Goal: Information Seeking & Learning: Learn about a topic

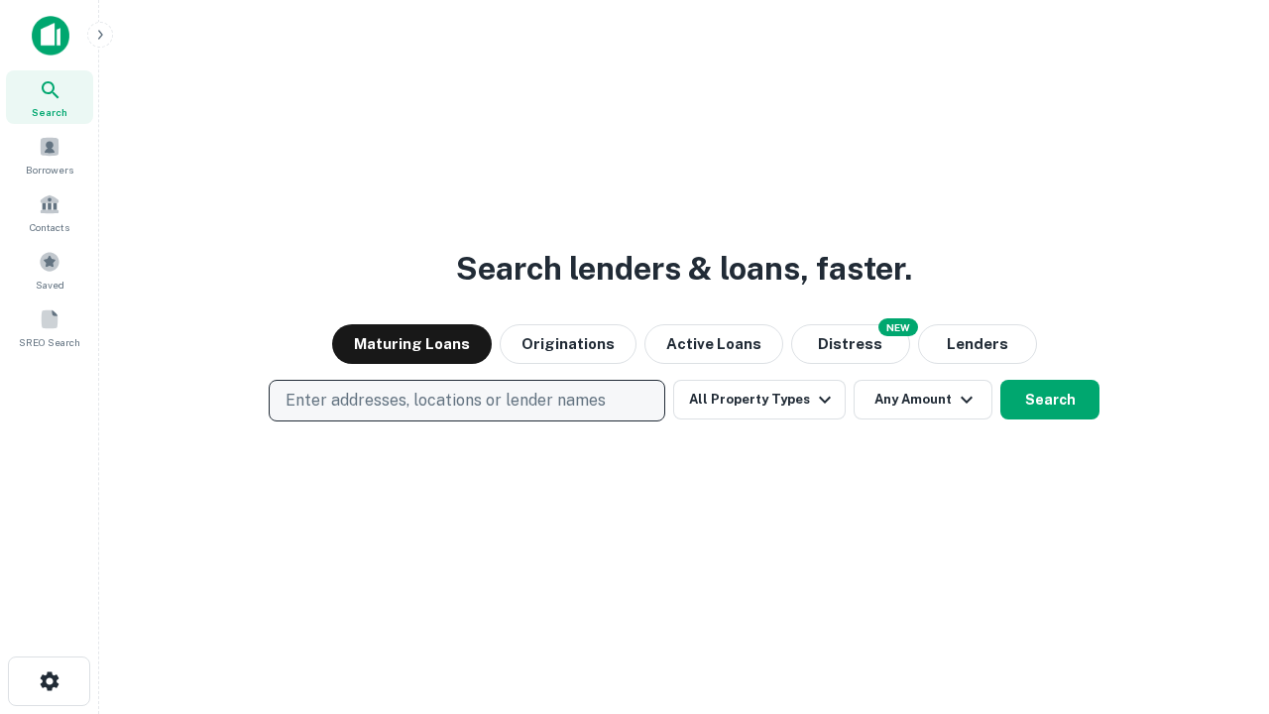
click at [466, 401] on p "Enter addresses, locations or lender names" at bounding box center [446, 401] width 320 height 24
type input "**********"
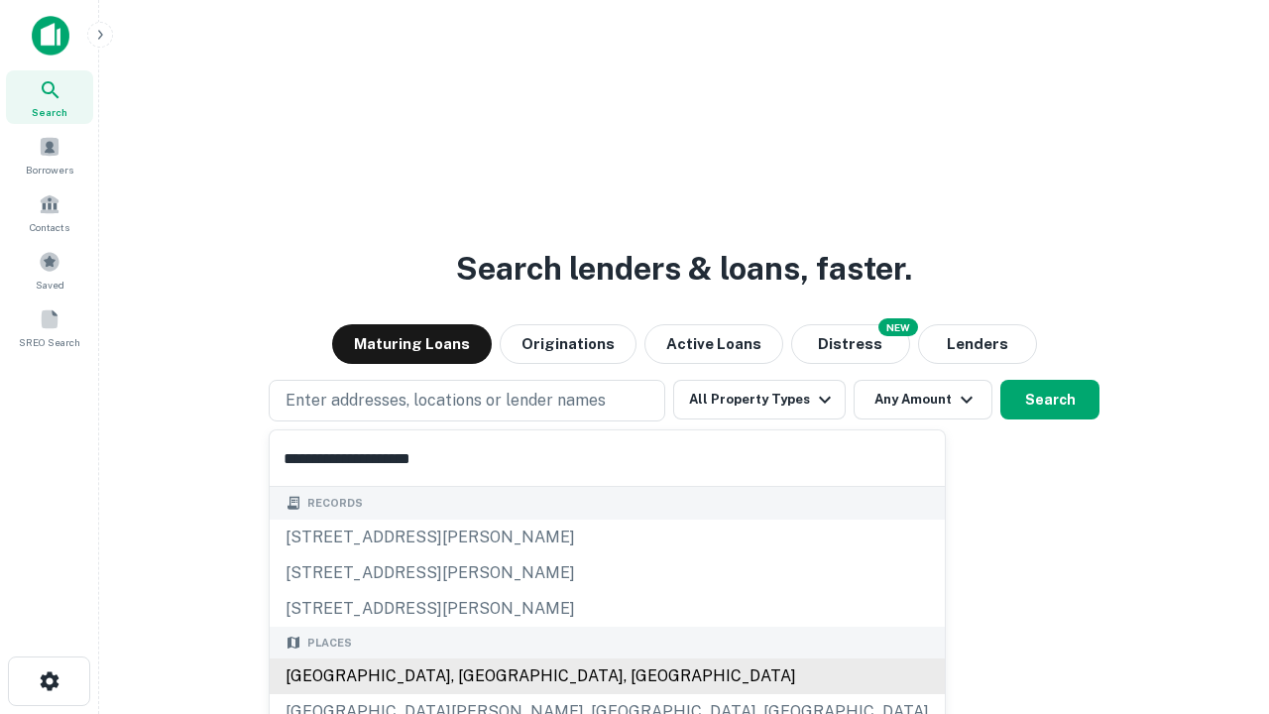
click at [474, 676] on div "[GEOGRAPHIC_DATA], [GEOGRAPHIC_DATA], [GEOGRAPHIC_DATA]" at bounding box center [607, 676] width 675 height 36
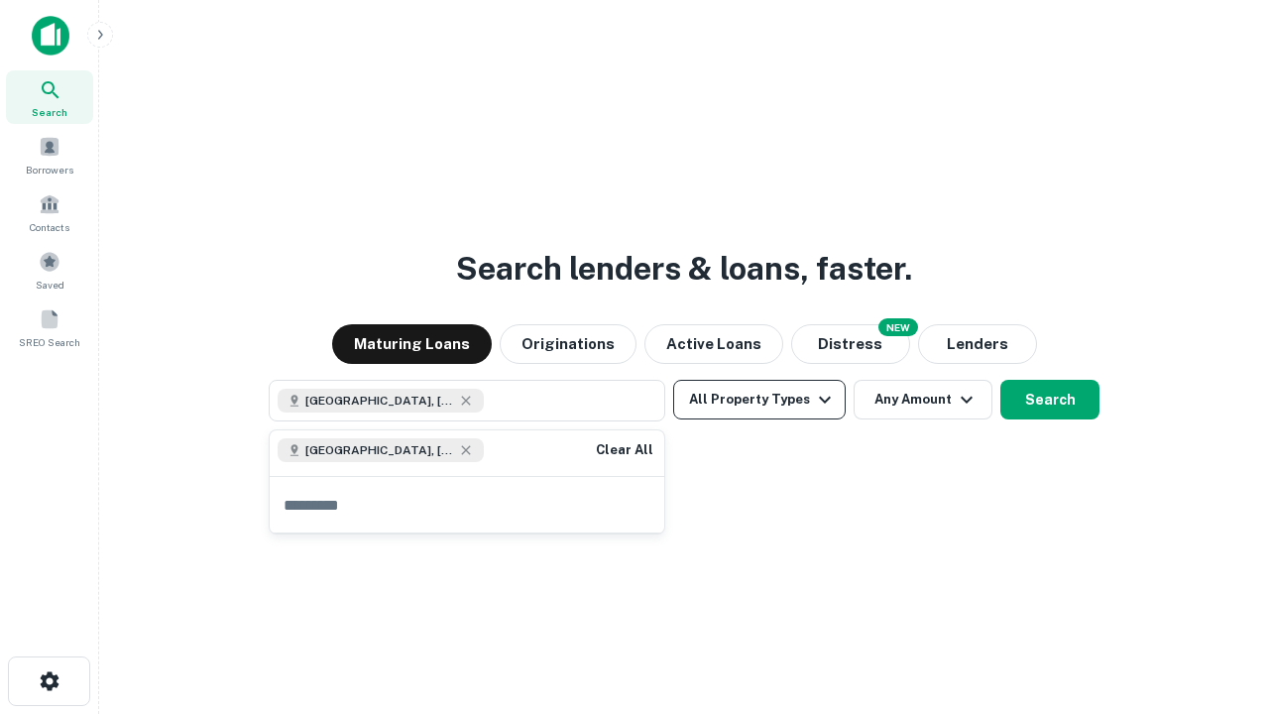
click at [760, 400] on button "All Property Types" at bounding box center [759, 400] width 173 height 40
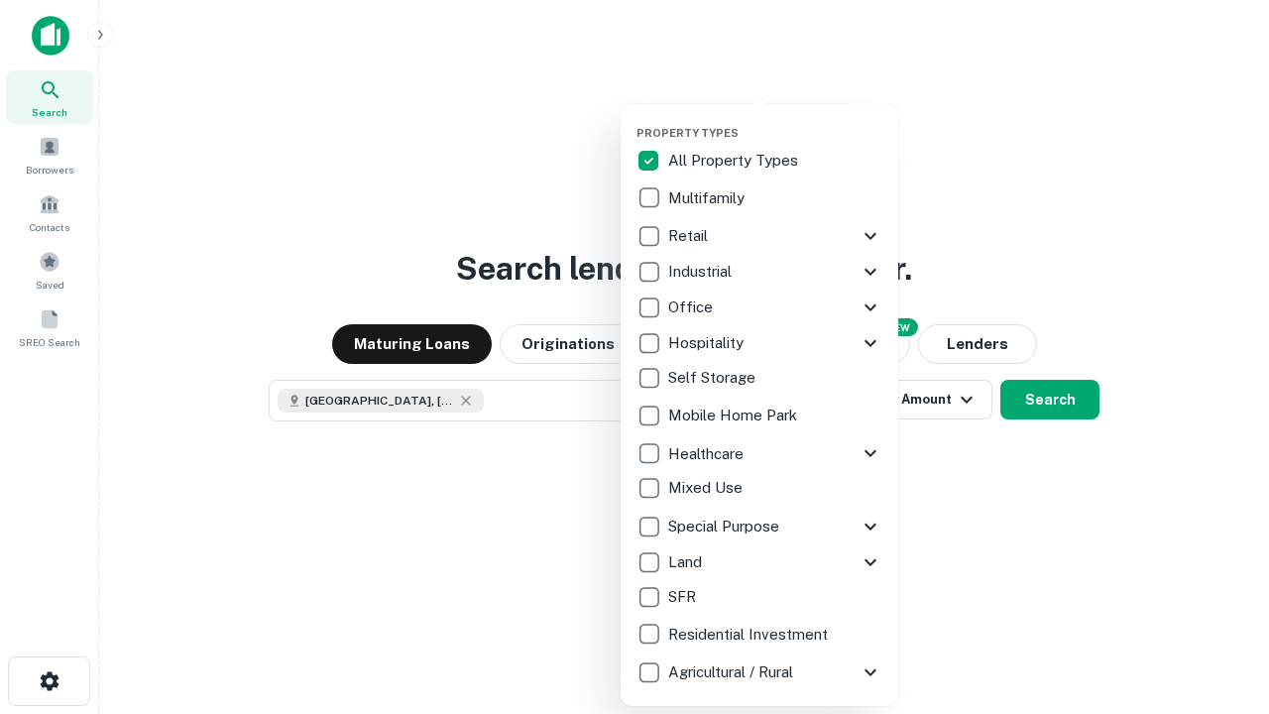
click at [775, 120] on button "button" at bounding box center [776, 120] width 278 height 1
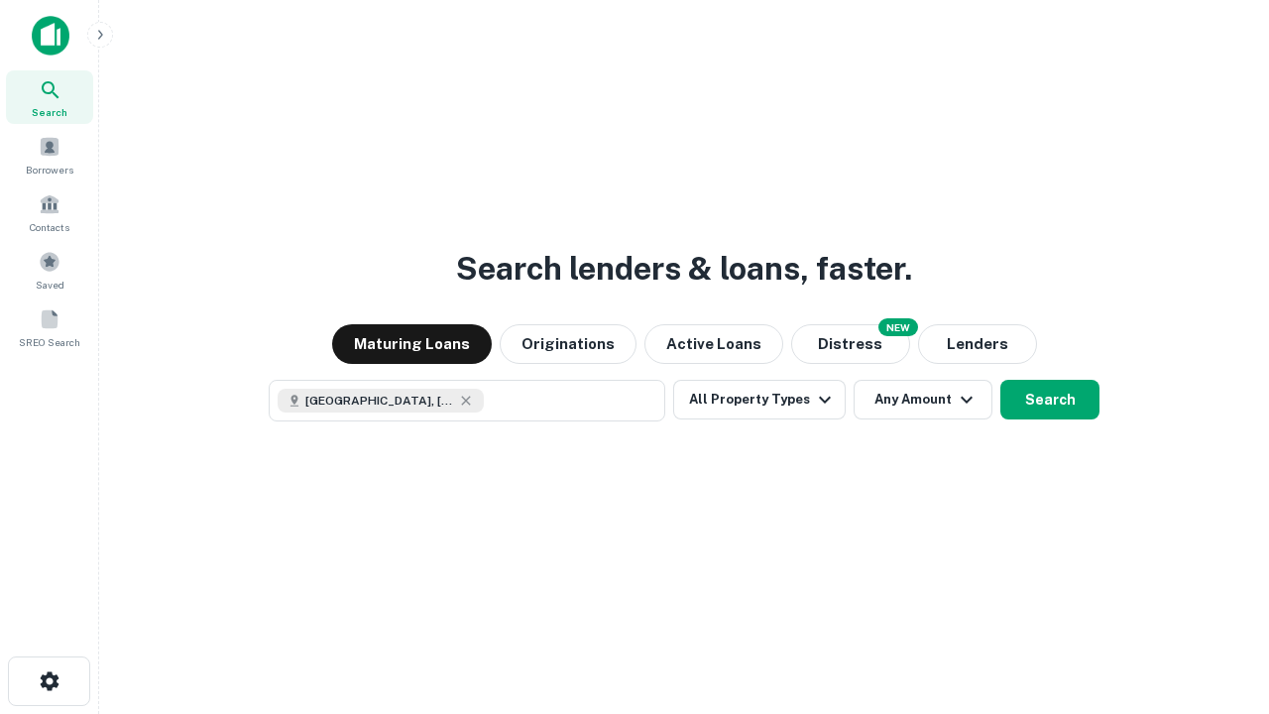
scroll to position [32, 0]
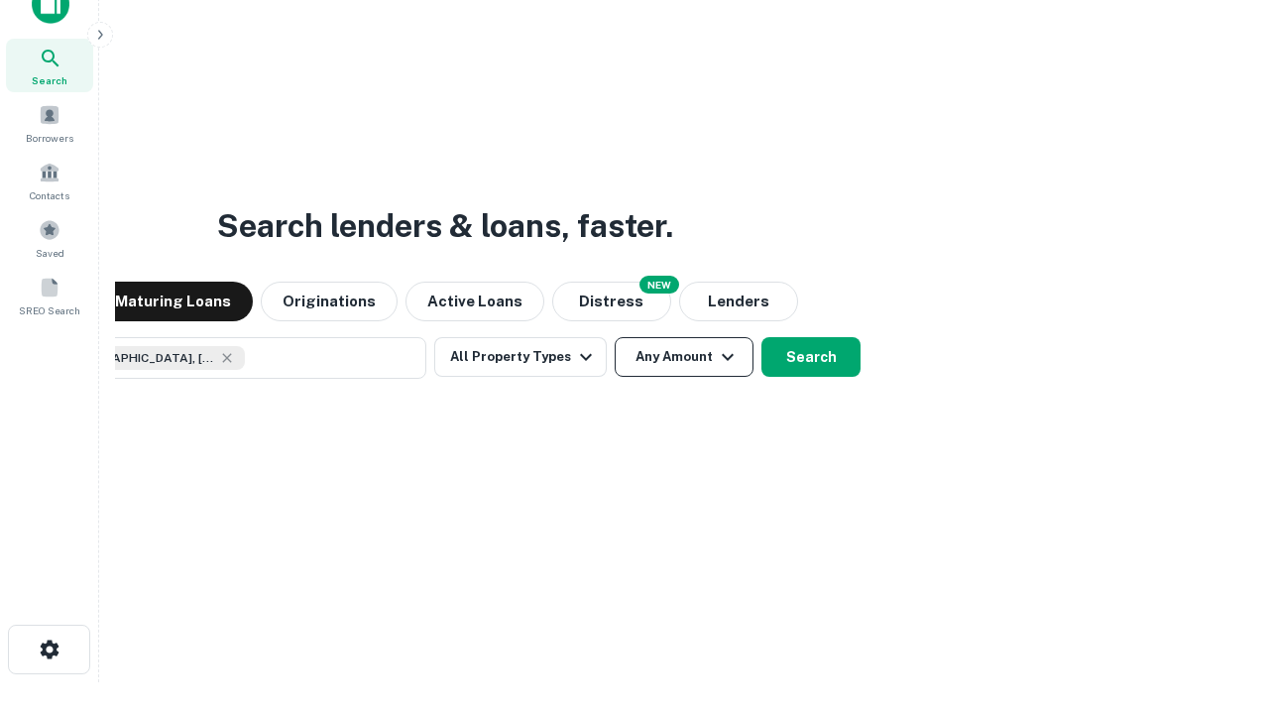
click at [615, 337] on button "Any Amount" at bounding box center [684, 357] width 139 height 40
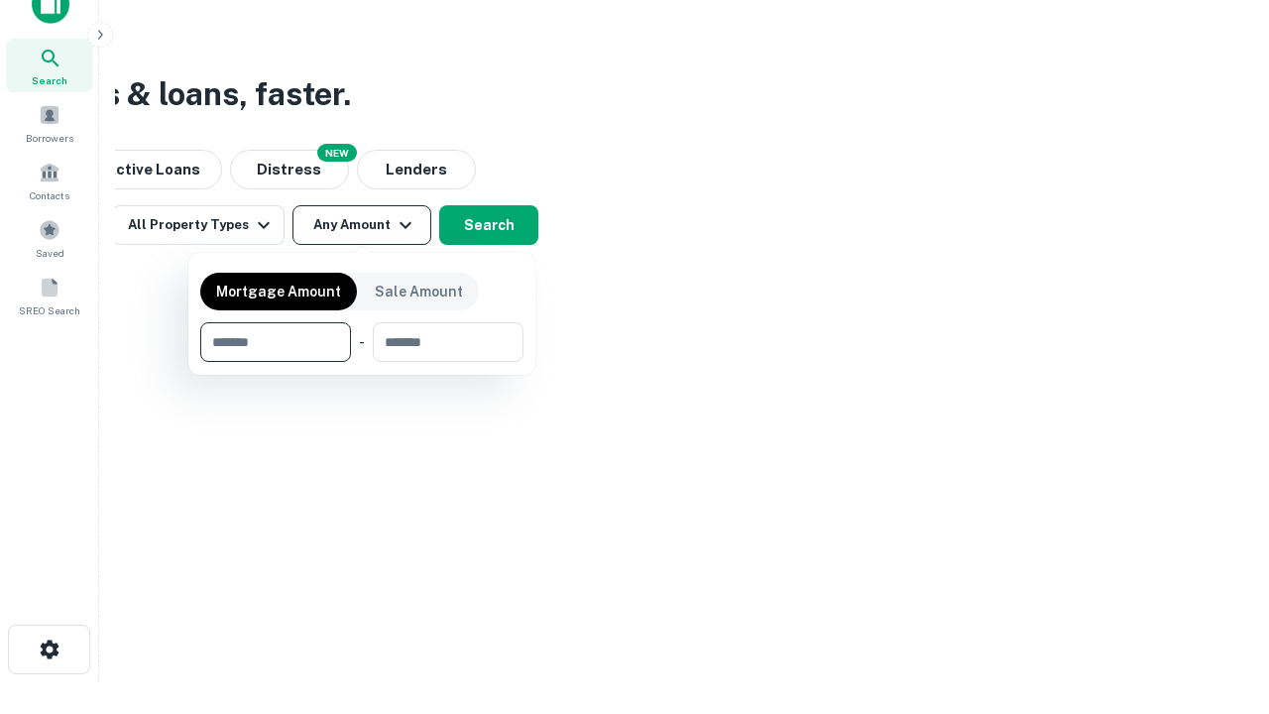
type input "*******"
click at [362, 362] on button "button" at bounding box center [361, 362] width 323 height 1
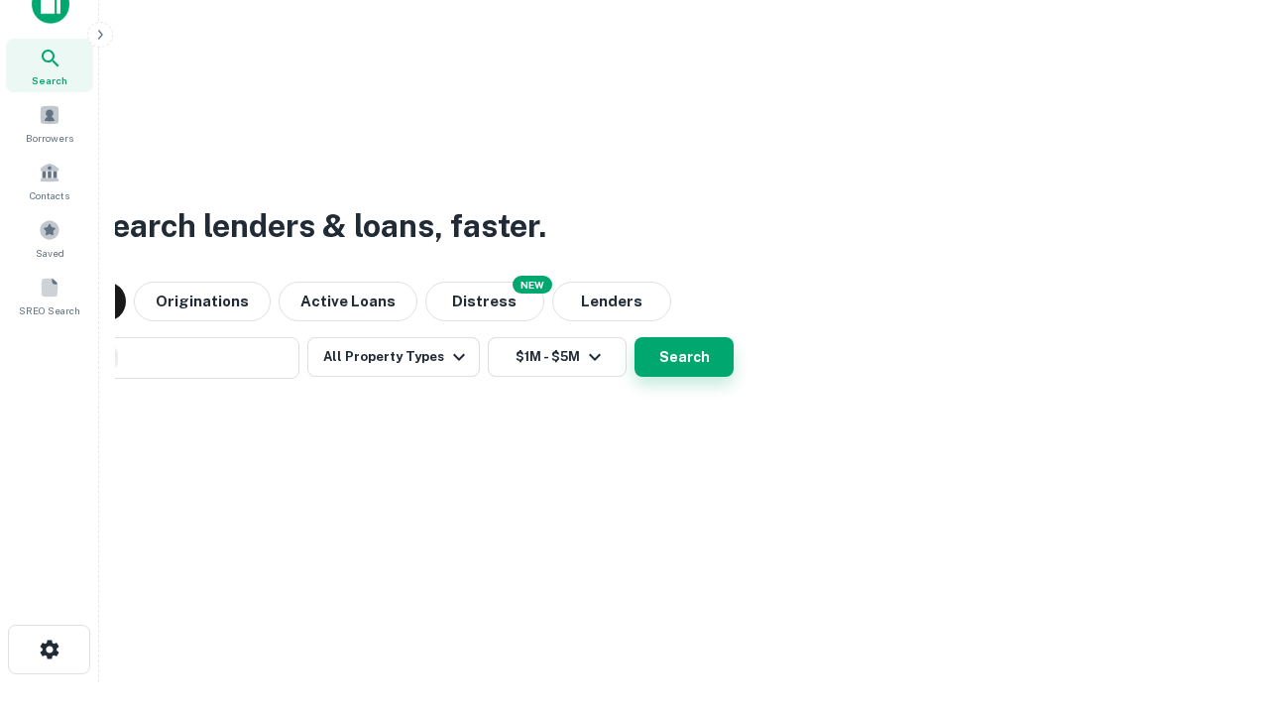
click at [635, 337] on button "Search" at bounding box center [684, 357] width 99 height 40
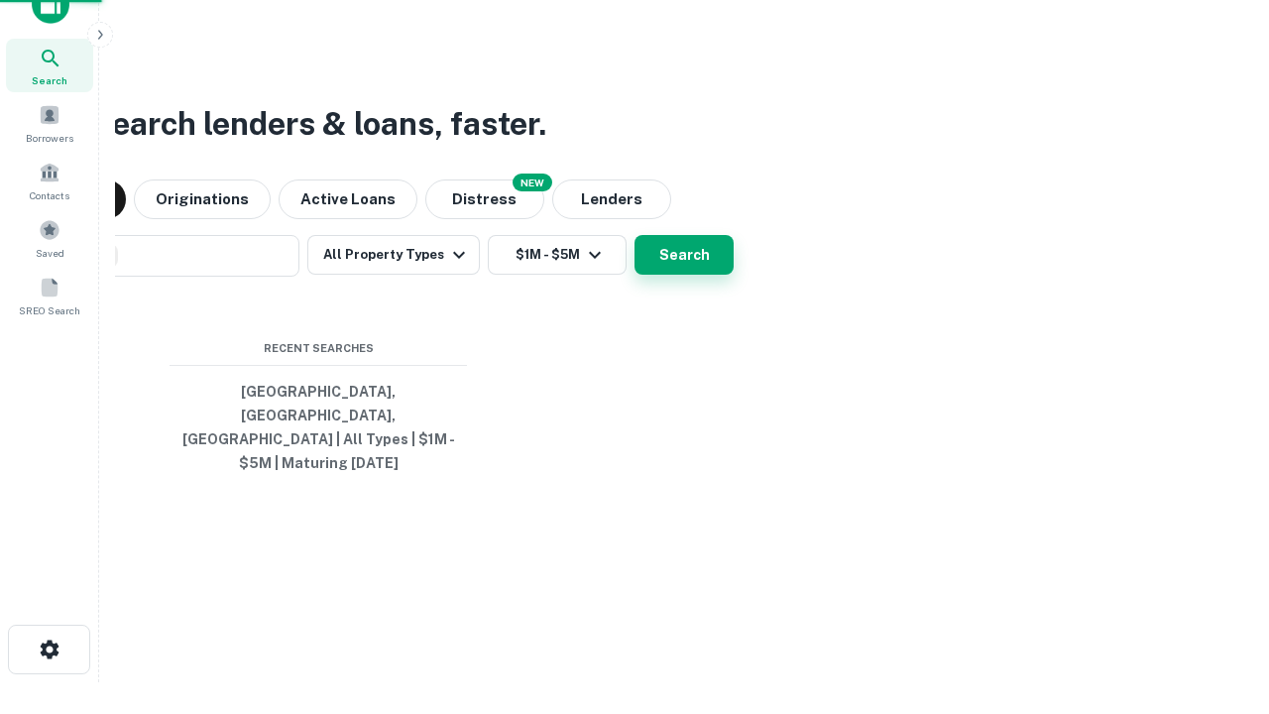
scroll to position [64, 561]
